Goal: Task Accomplishment & Management: Complete application form

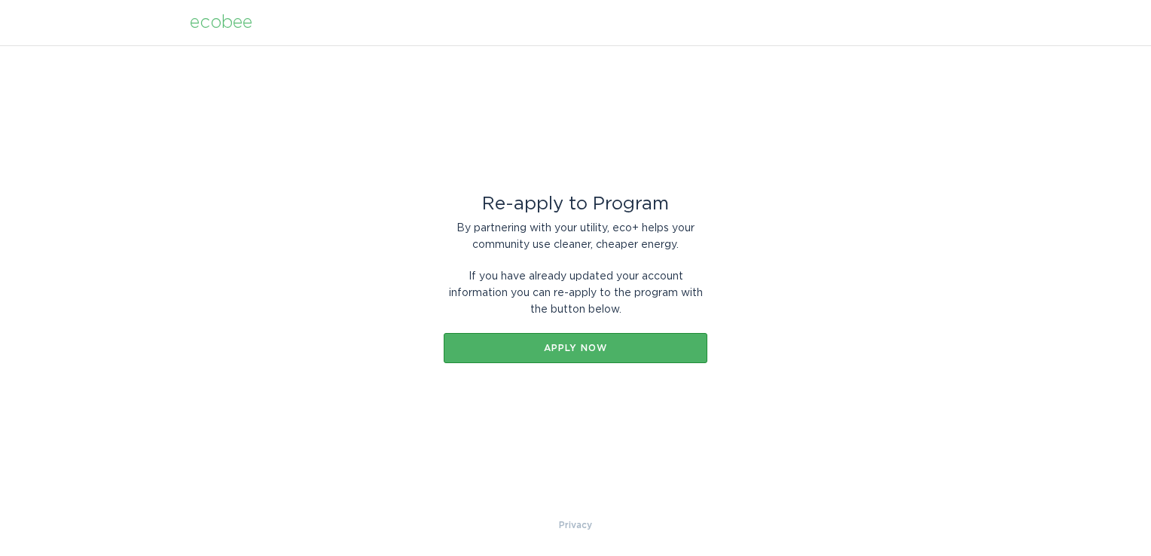
click at [549, 344] on div "Apply now" at bounding box center [575, 348] width 249 height 9
